Goal: Navigation & Orientation: Understand site structure

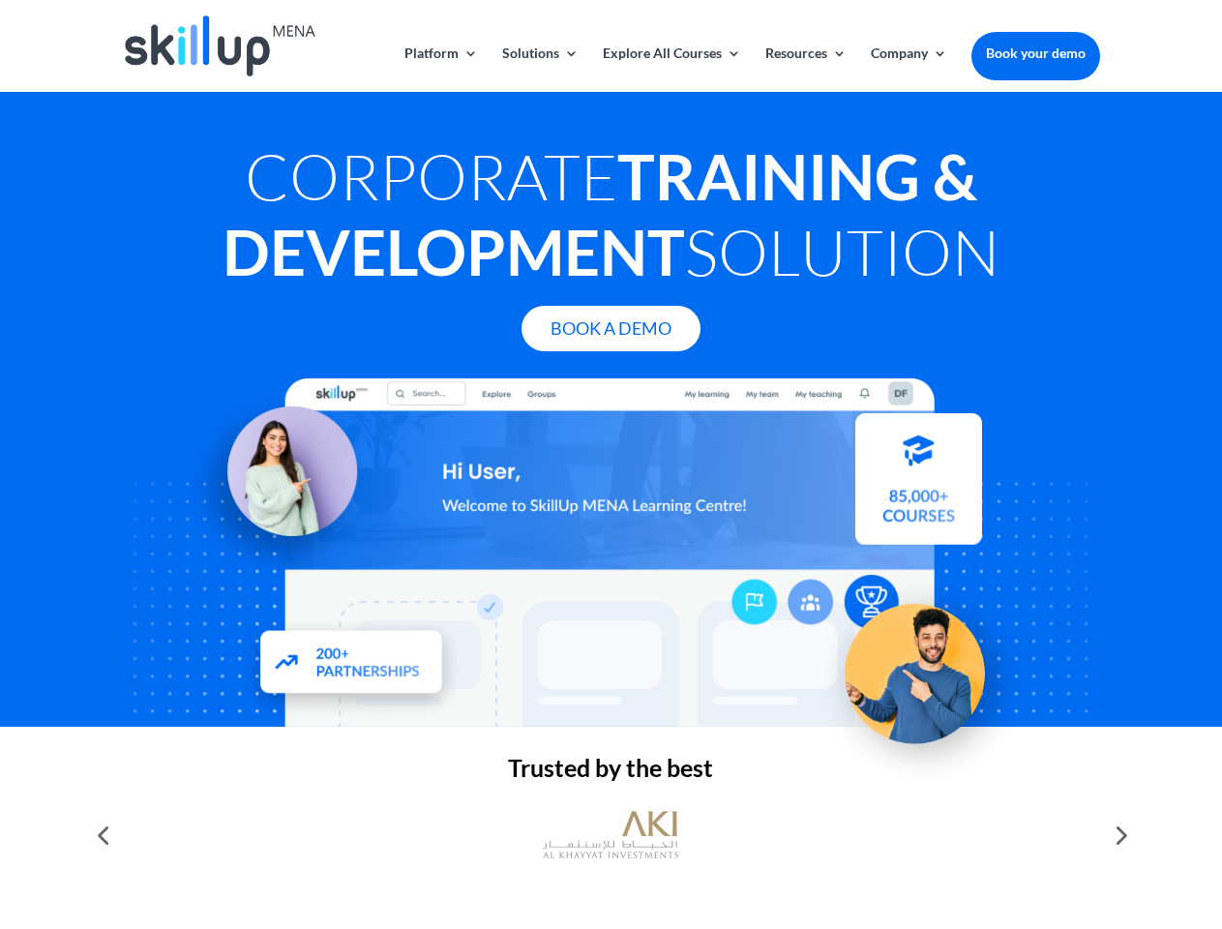
click at [611, 464] on div at bounding box center [610, 552] width 977 height 348
click at [539, 69] on link "Solutions" at bounding box center [540, 68] width 76 height 45
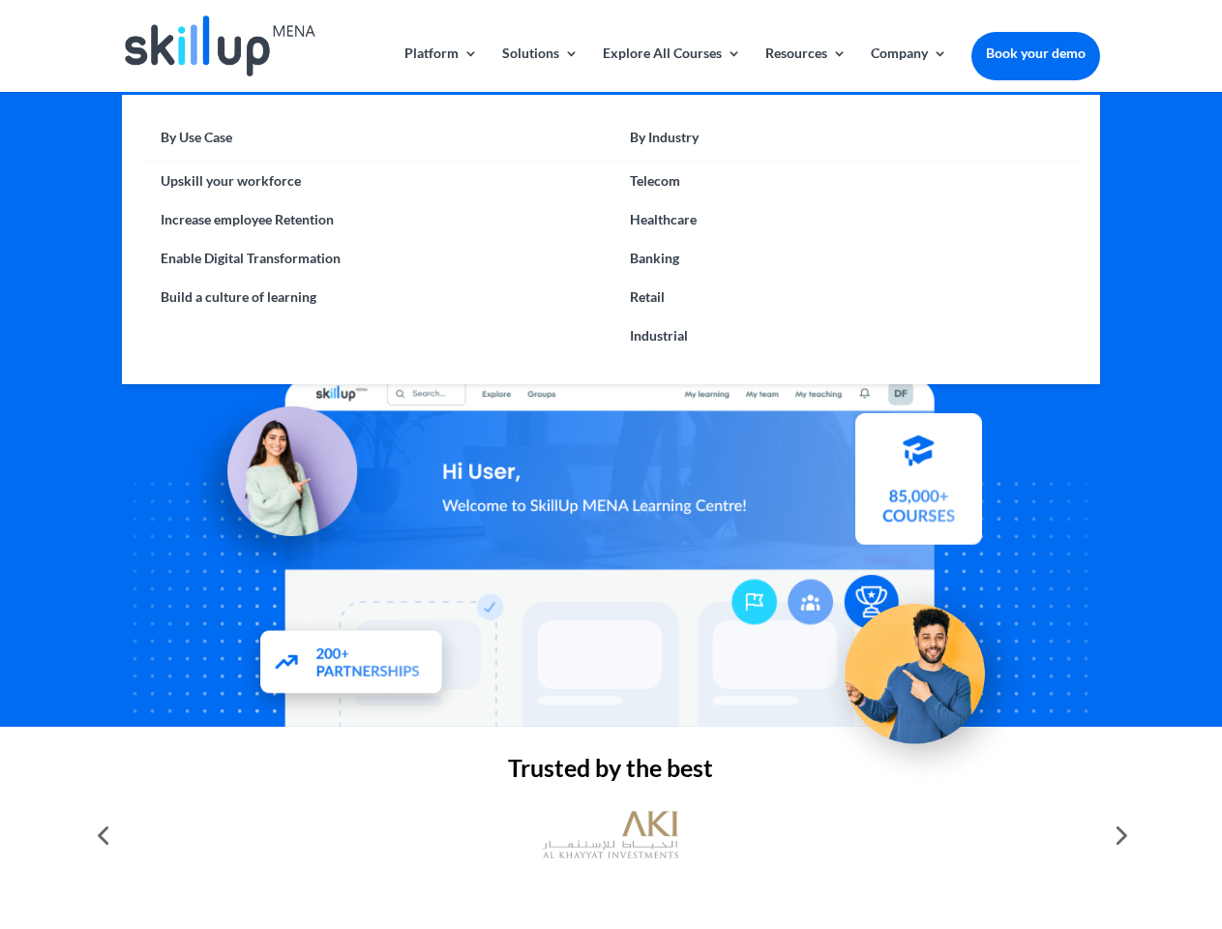
click at [671, 69] on link "Explore All Courses" at bounding box center [672, 68] width 138 height 45
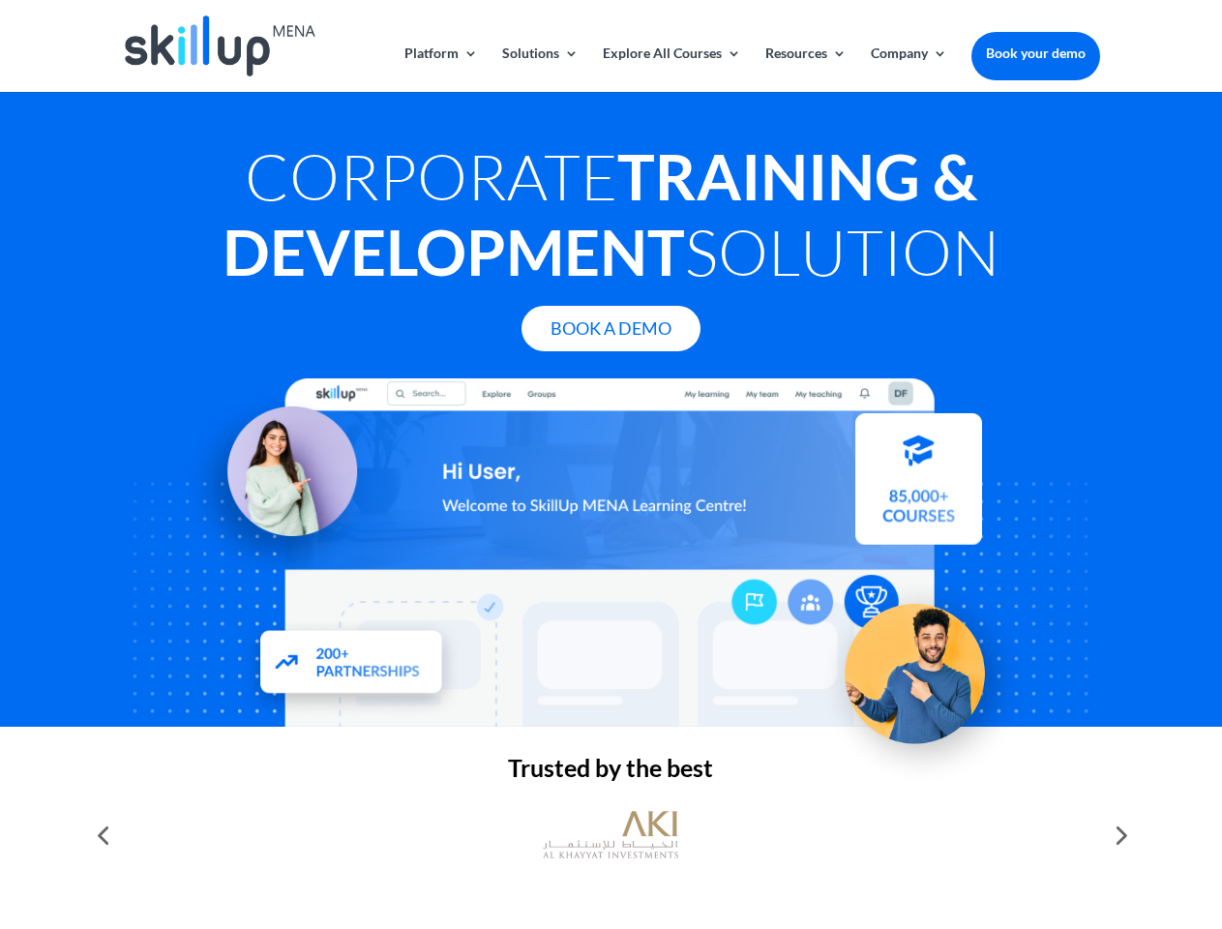
click at [804, 69] on link "Resources" at bounding box center [805, 68] width 81 height 45
click at [909, 69] on link "Company" at bounding box center [909, 68] width 76 height 45
click at [611, 835] on img at bounding box center [610, 835] width 135 height 68
